Goal: Transaction & Acquisition: Book appointment/travel/reservation

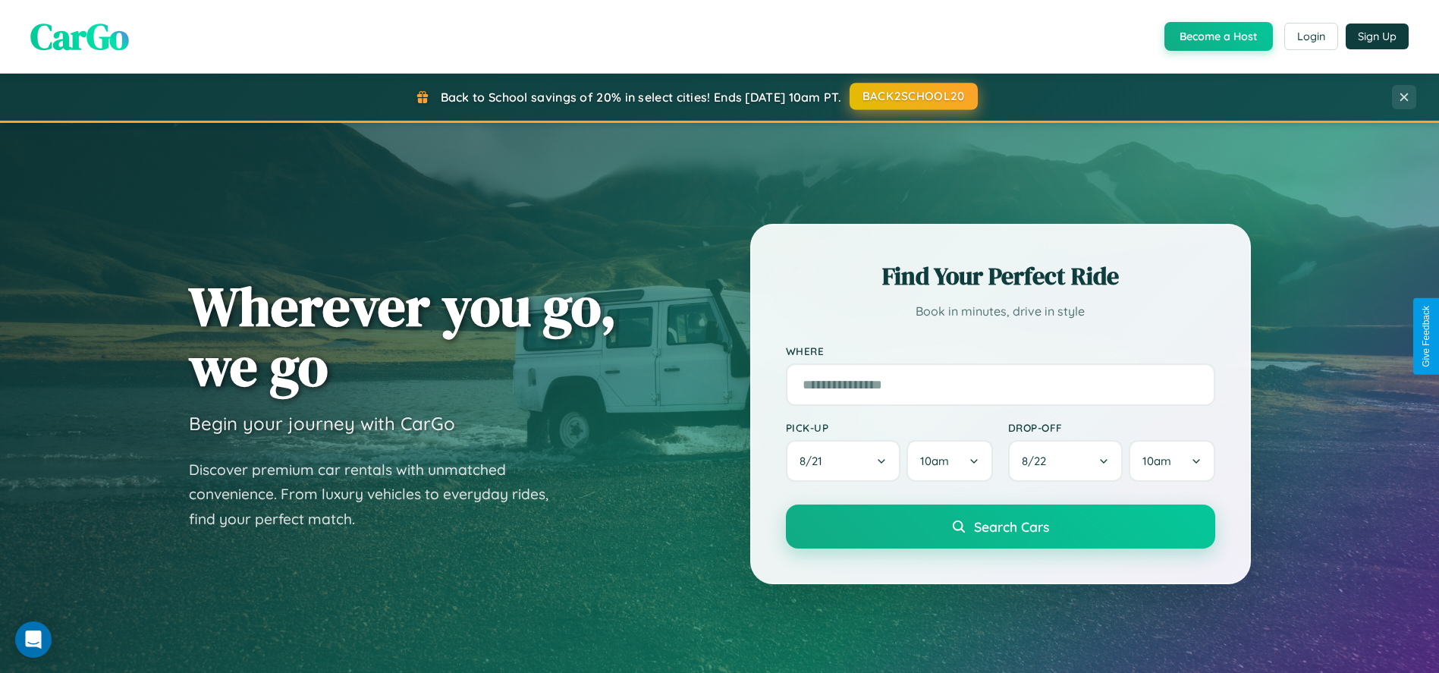
click at [912, 96] on button "BACK2SCHOOL20" at bounding box center [913, 96] width 128 height 27
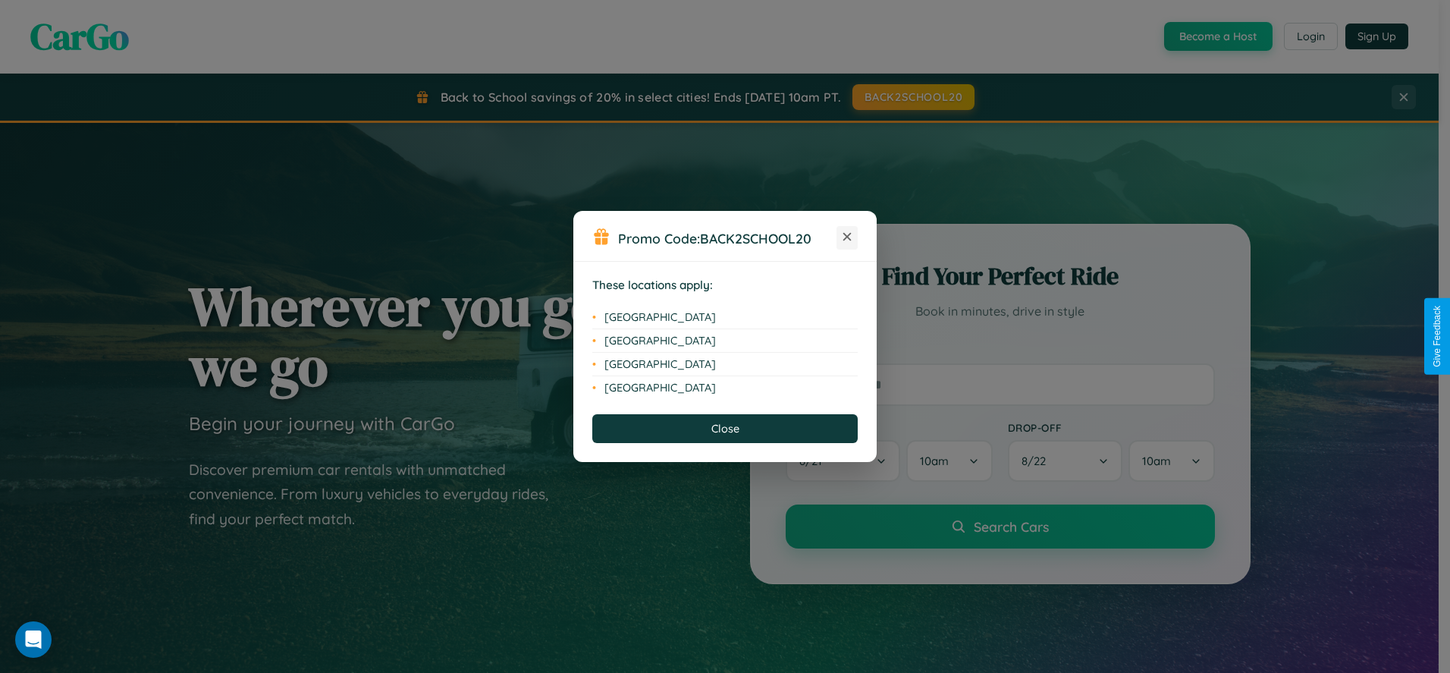
click at [847, 237] on icon at bounding box center [847, 237] width 8 height 8
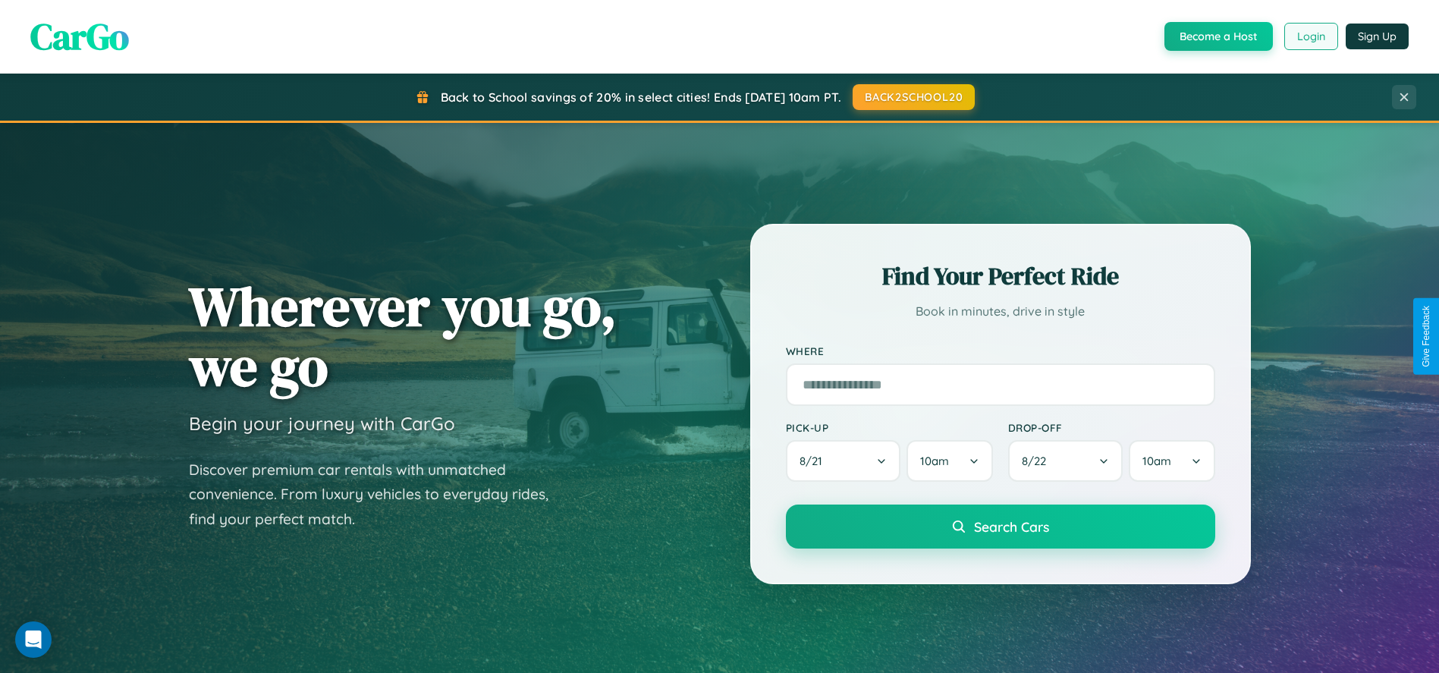
click at [1310, 36] on button "Login" at bounding box center [1311, 36] width 54 height 27
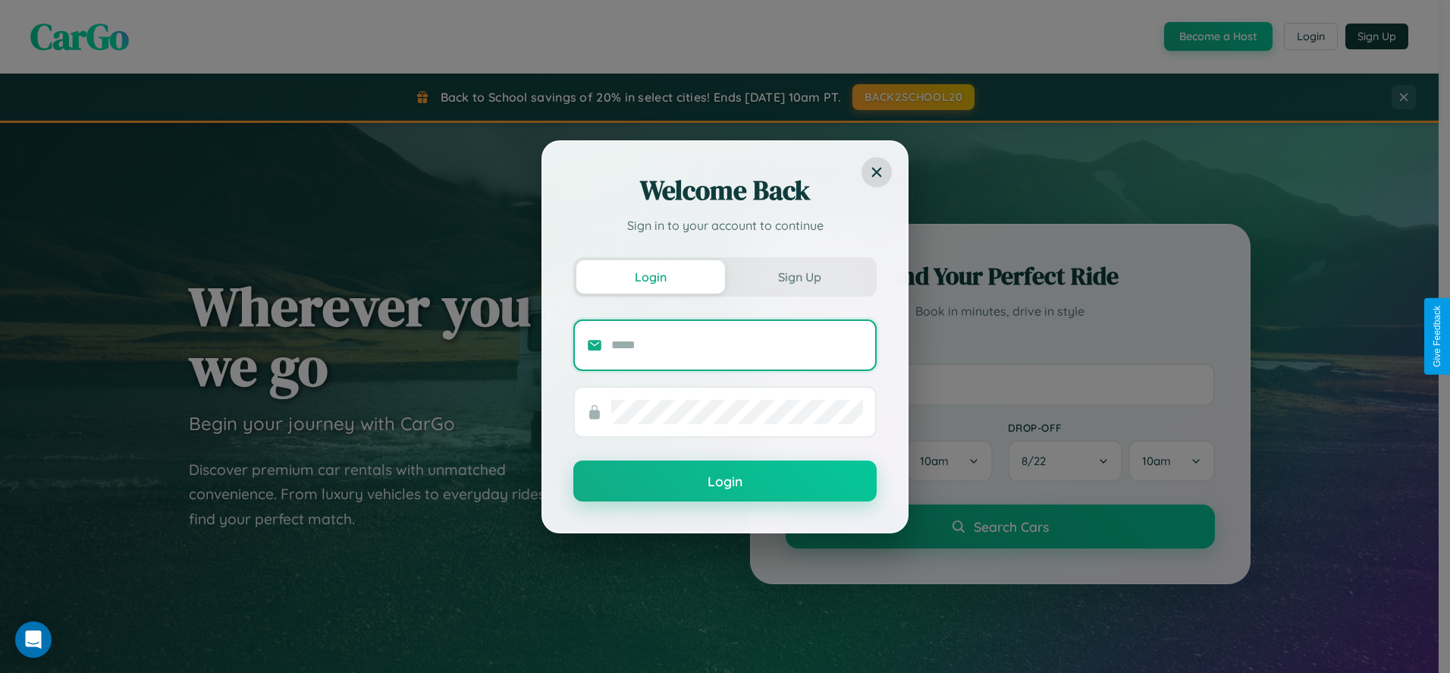
click at [737, 344] on input "text" at bounding box center [737, 345] width 252 height 24
type input "**********"
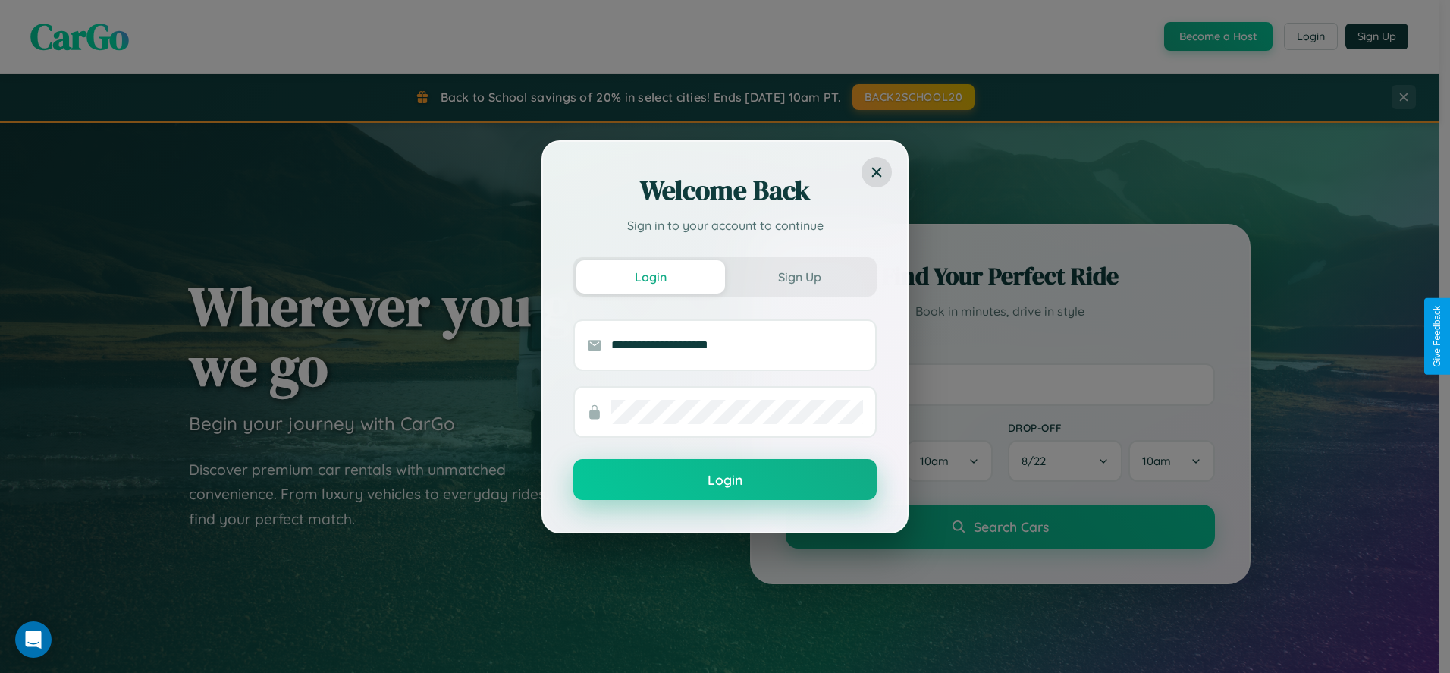
click at [725, 480] on button "Login" at bounding box center [724, 479] width 303 height 41
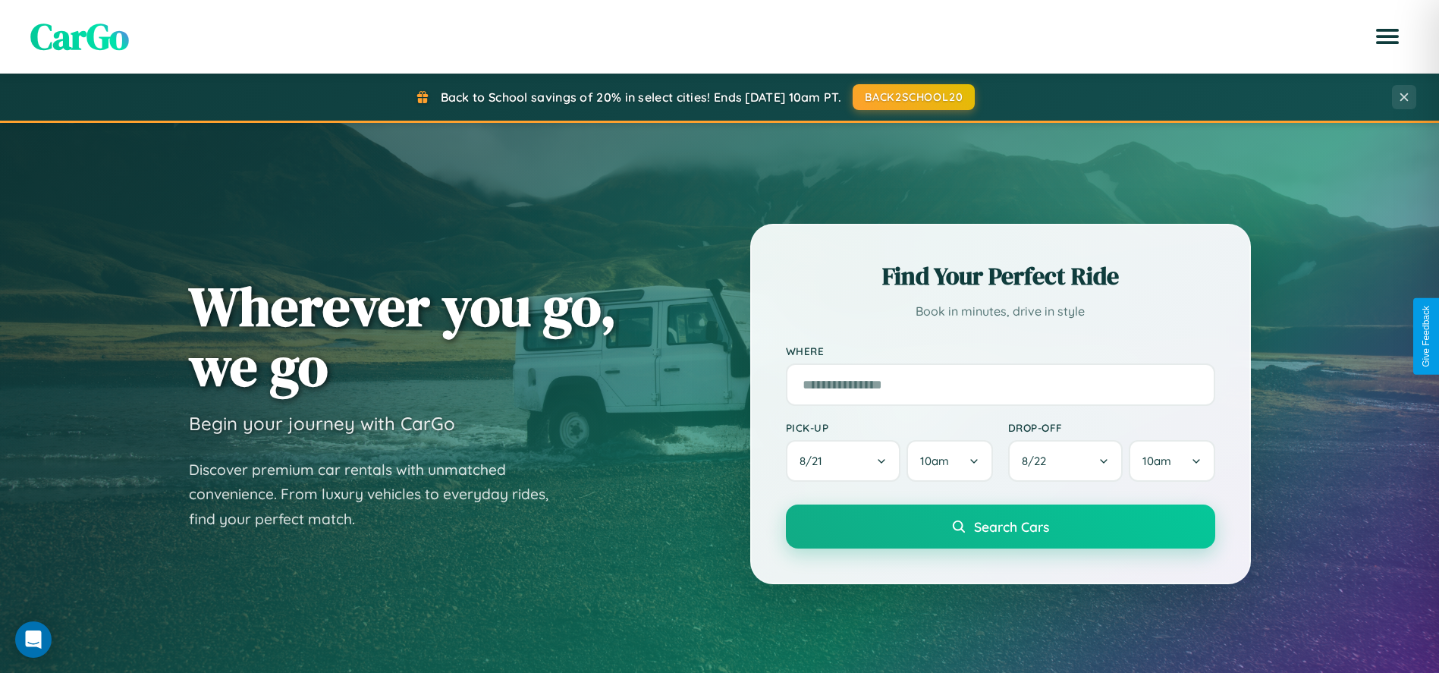
scroll to position [2913, 0]
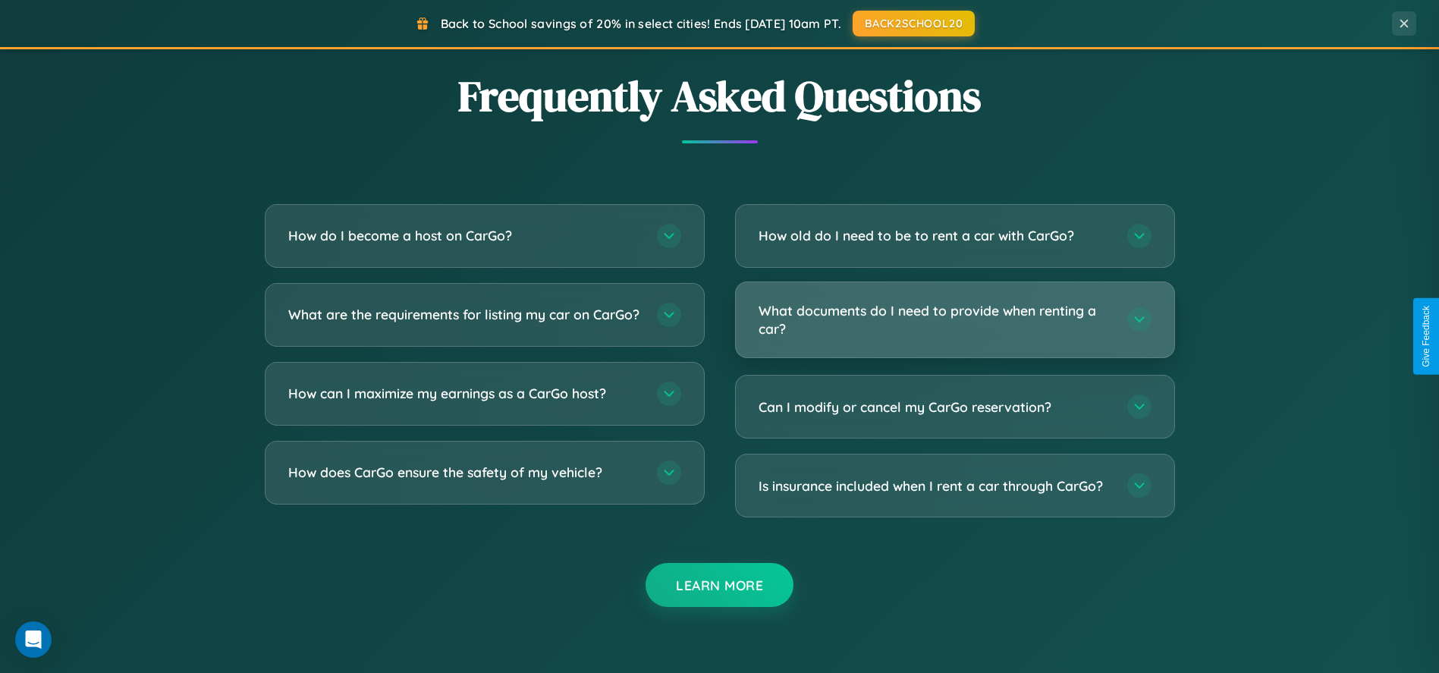
click at [954, 320] on h3 "What documents do I need to provide when renting a car?" at bounding box center [934, 319] width 353 height 37
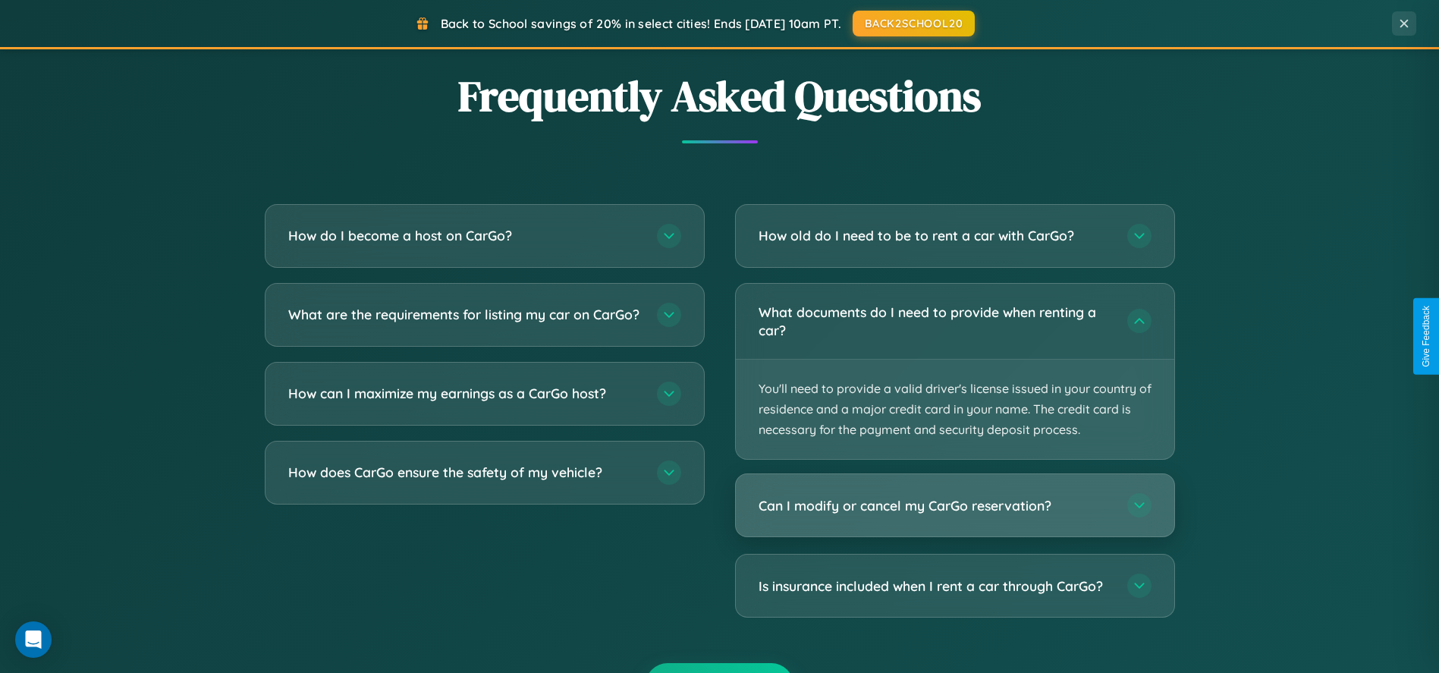
click at [954, 507] on h3 "Can I modify or cancel my CarGo reservation?" at bounding box center [934, 505] width 353 height 19
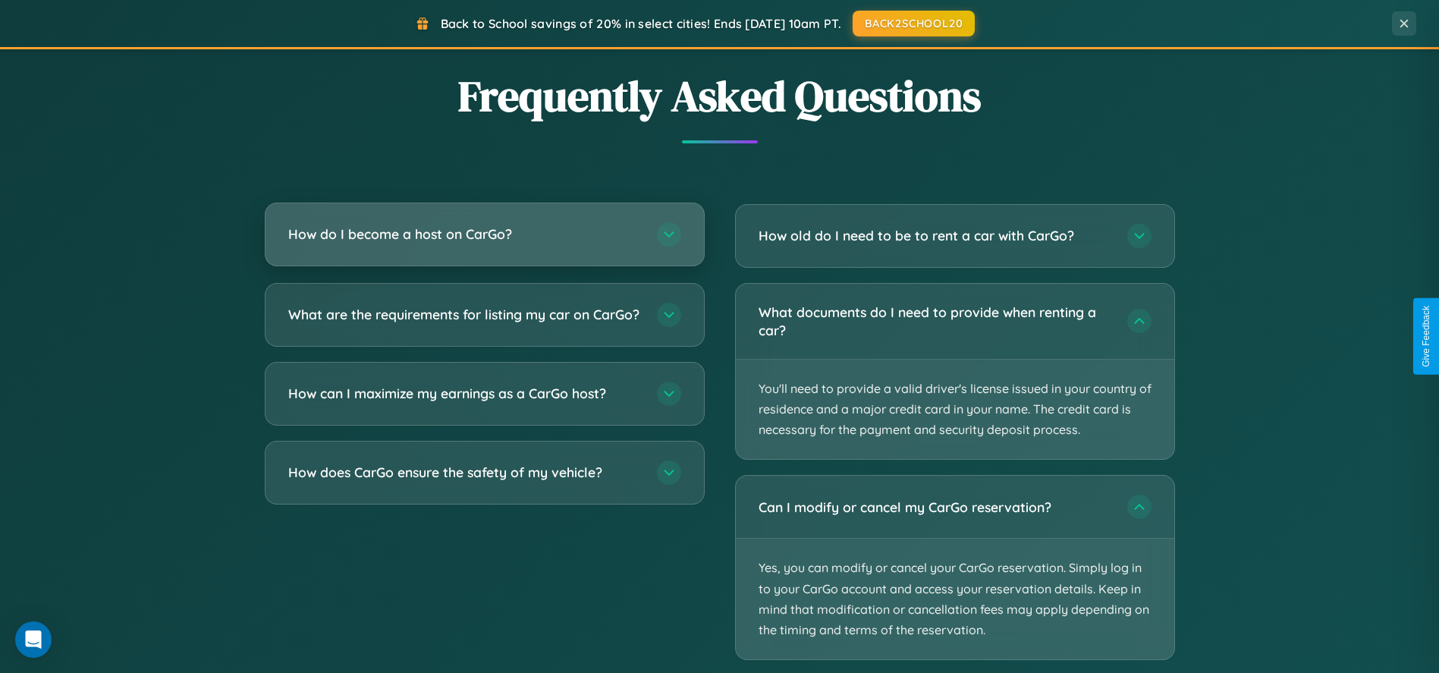
click at [484, 235] on h3 "How do I become a host on CarGo?" at bounding box center [464, 233] width 353 height 19
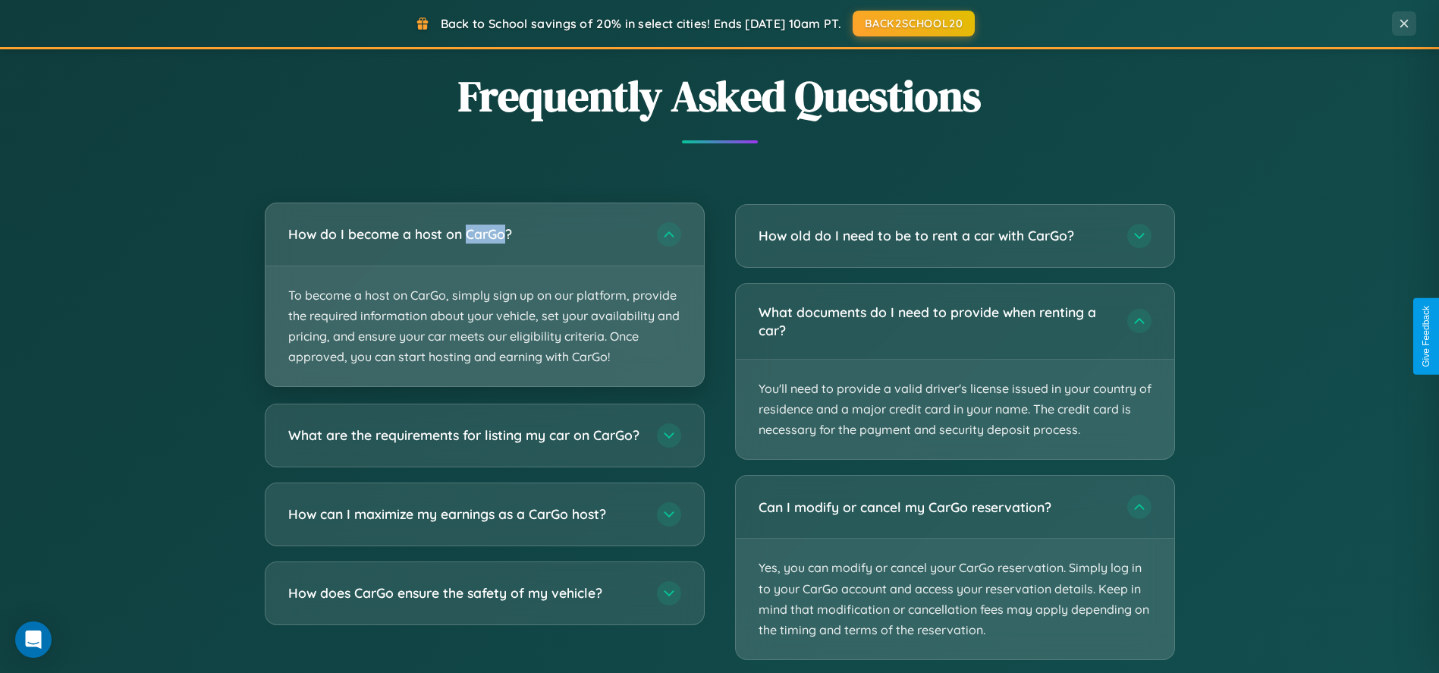
click at [484, 294] on p "To become a host on CarGo, simply sign up on our platform, provide the required…" at bounding box center [484, 326] width 438 height 121
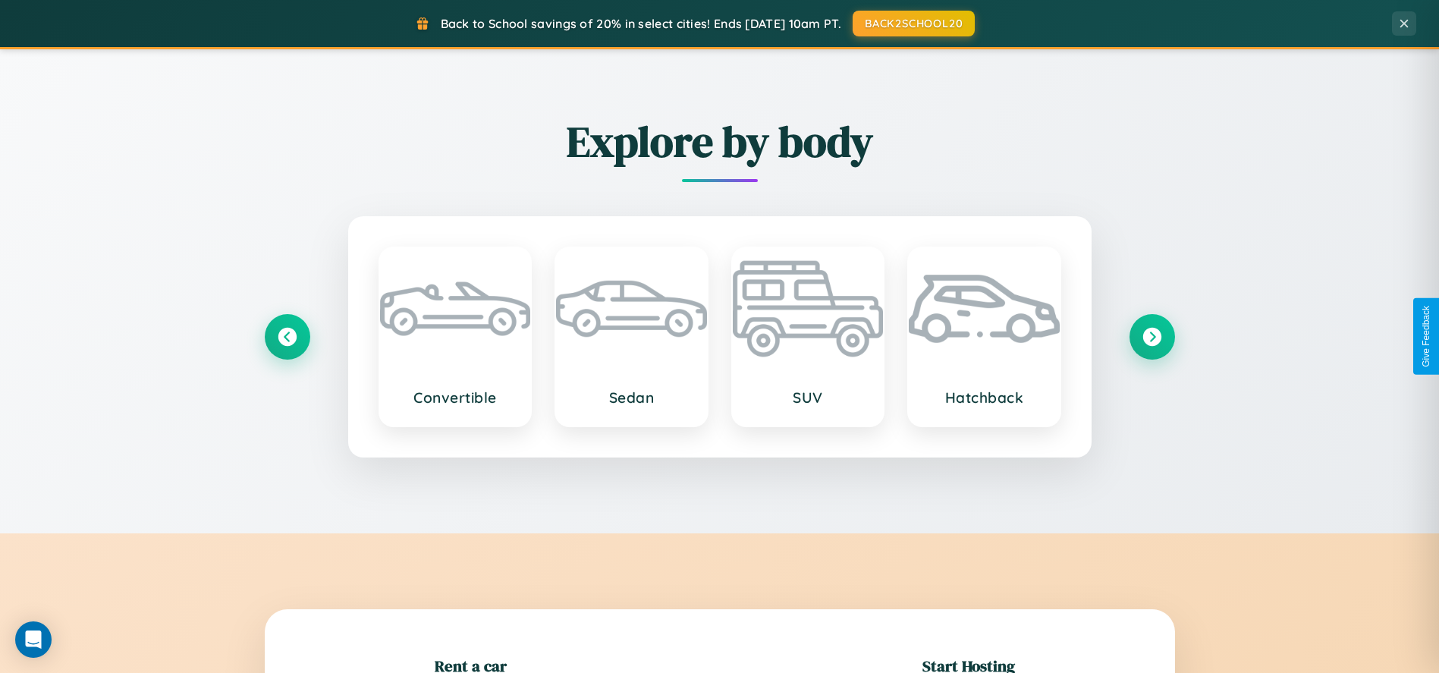
scroll to position [335, 0]
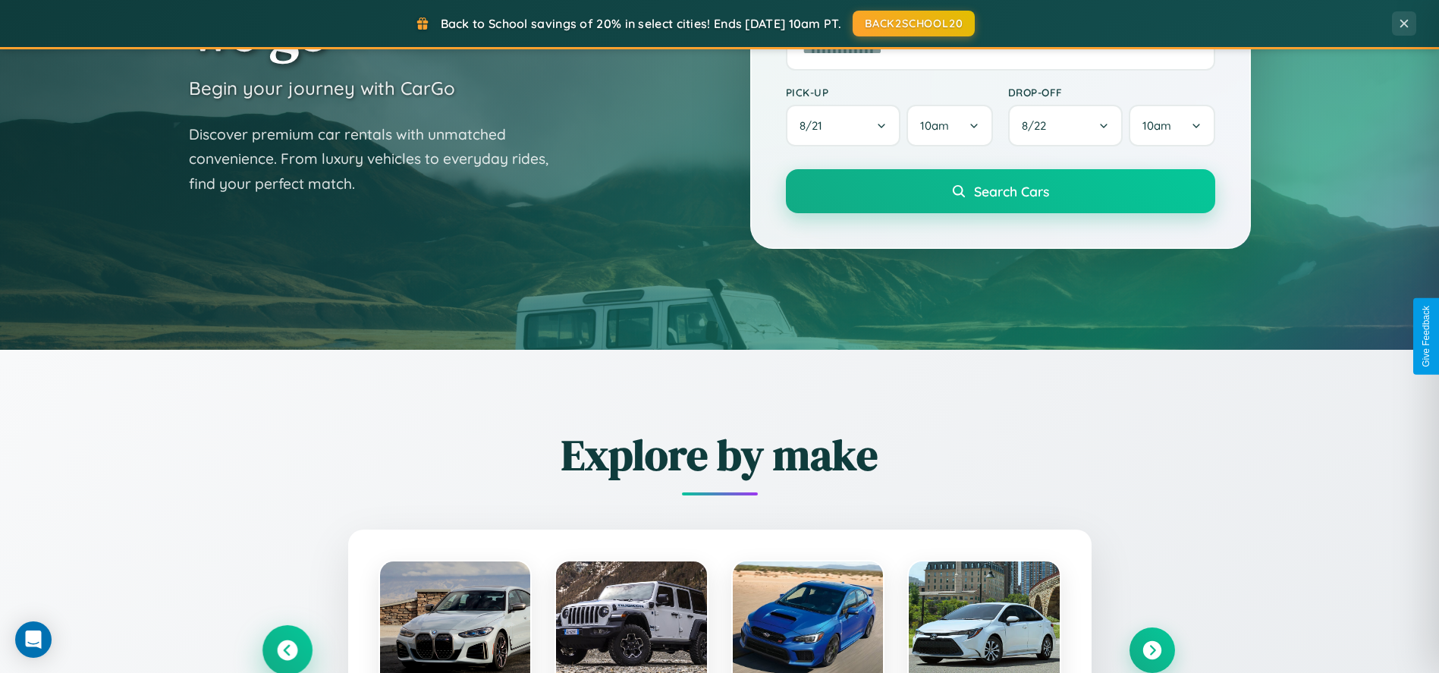
click at [287, 649] on icon at bounding box center [287, 649] width 20 height 20
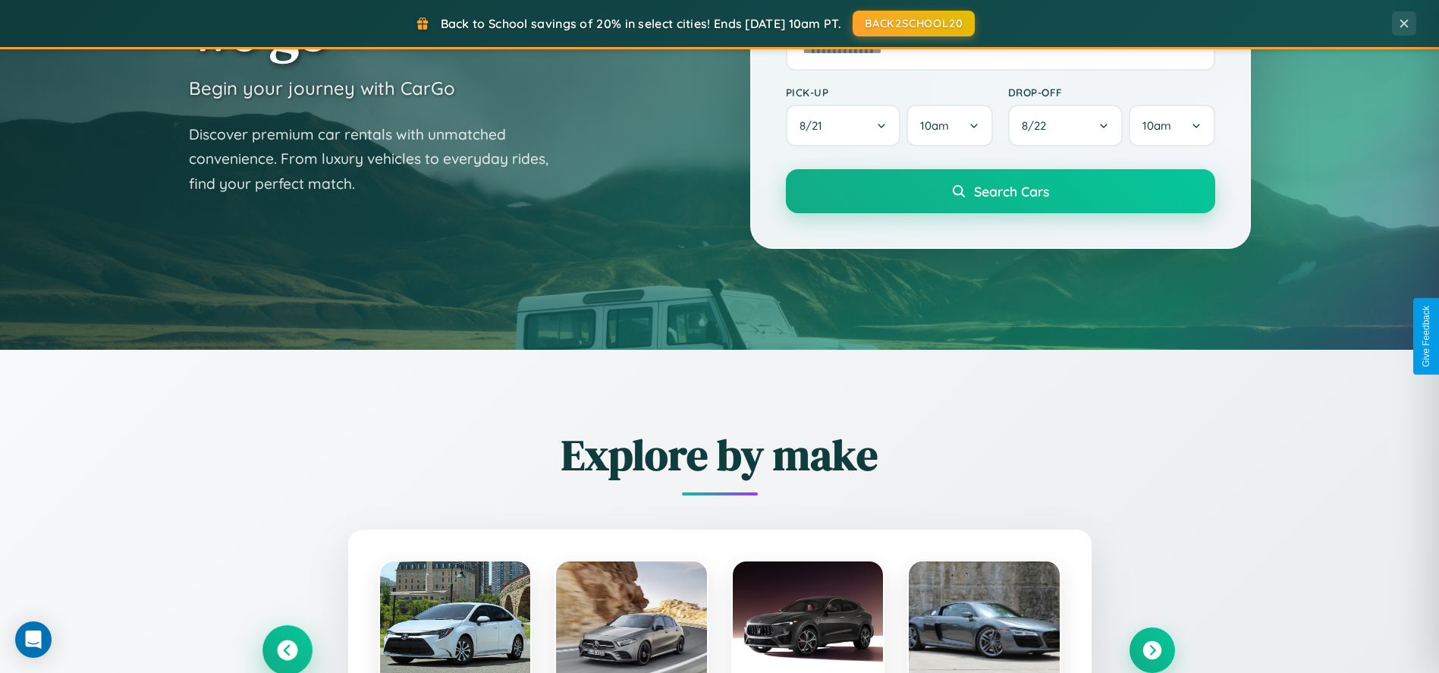
scroll to position [1772, 0]
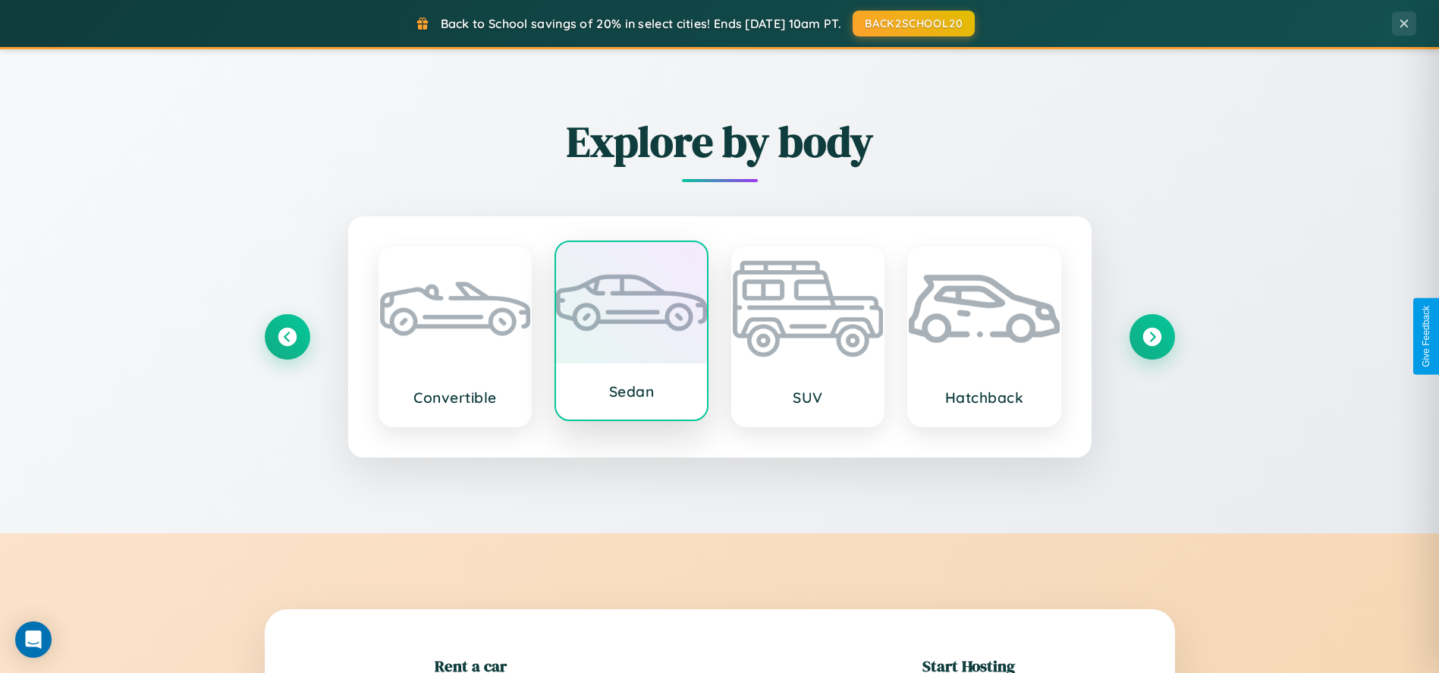
click at [631, 330] on div at bounding box center [631, 302] width 151 height 121
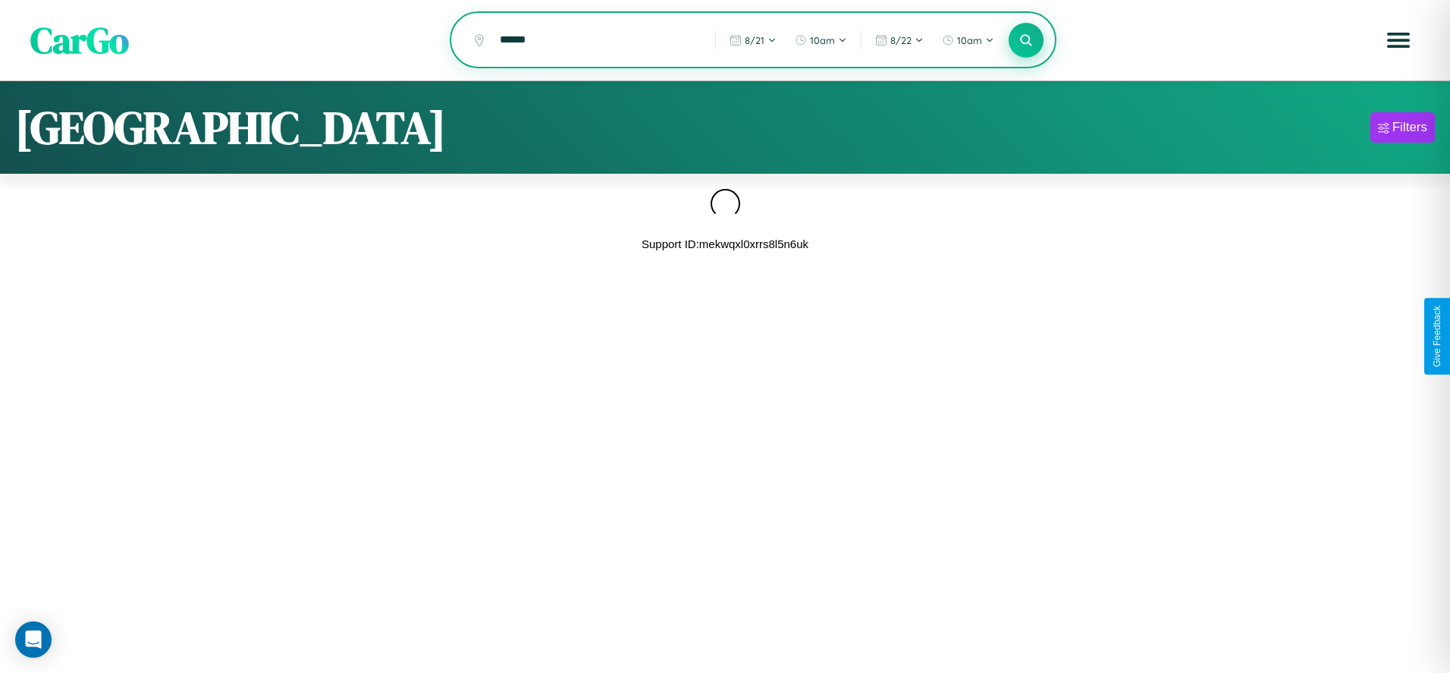
click at [1026, 41] on icon at bounding box center [1026, 40] width 14 height 14
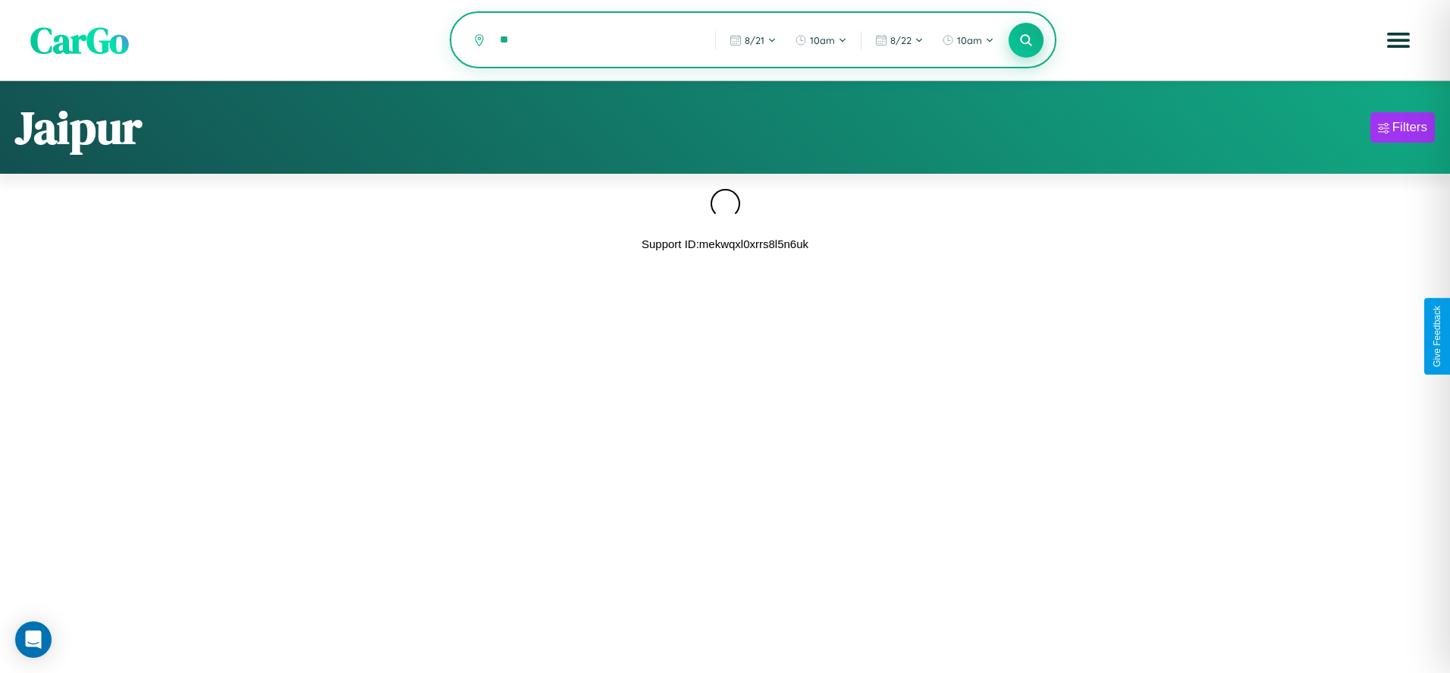
type input "*"
type input "**********"
click at [1026, 41] on icon at bounding box center [1026, 40] width 14 height 14
